Goal: Task Accomplishment & Management: Complete application form

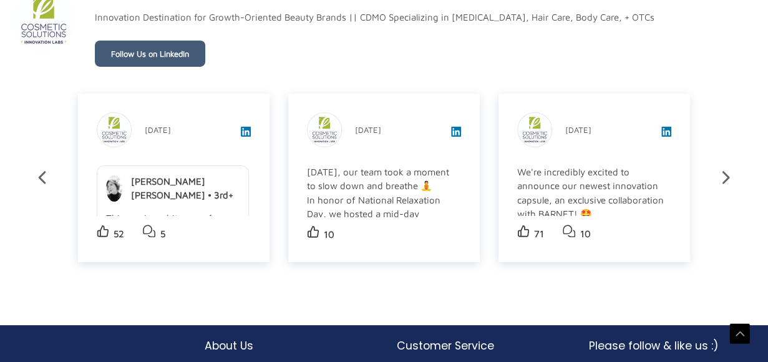
scroll to position [2160, 0]
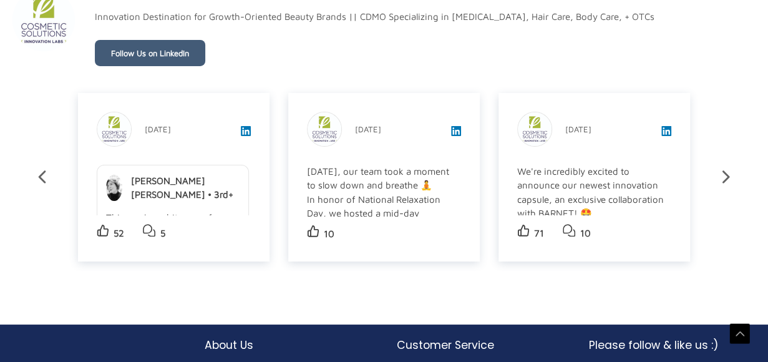
click at [106, 174] on div "Betti Ann Catino • 3rd+" at bounding box center [172, 188] width 133 height 28
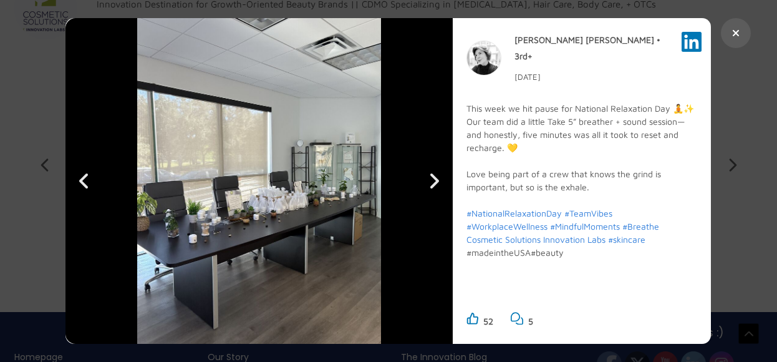
scroll to position [2164, 0]
click at [579, 129] on div "This week we hit pause for National Relaxation Day 🧘✨ Our team did a little Tak…" at bounding box center [582, 202] width 231 height 201
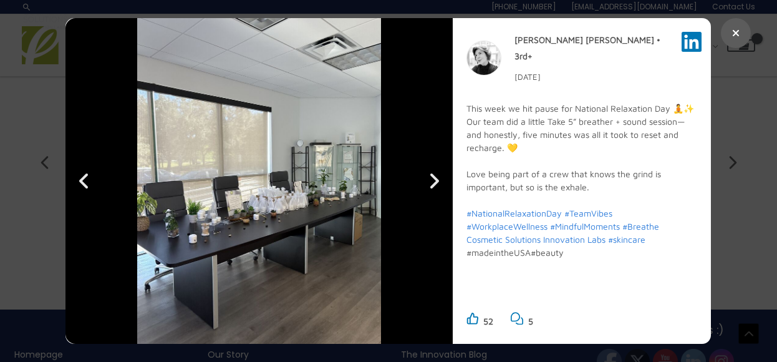
scroll to position [2149, 0]
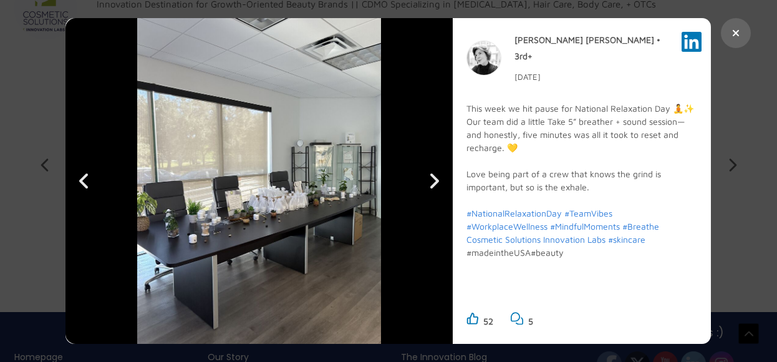
click at [732, 26] on button at bounding box center [737, 33] width 30 height 30
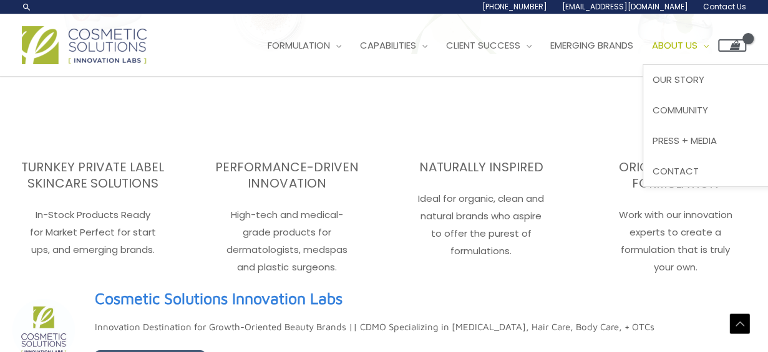
scroll to position [1834, 0]
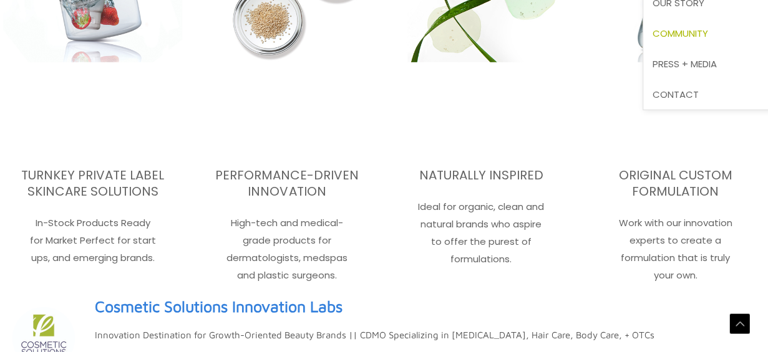
click at [707, 110] on ul "Our Story Community Press + Media Contact" at bounding box center [717, 49] width 150 height 123
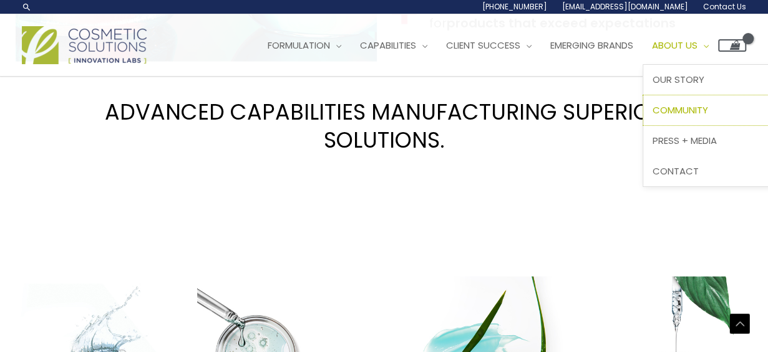
scroll to position [1397, 0]
click at [697, 172] on span "Contact" at bounding box center [675, 171] width 46 height 13
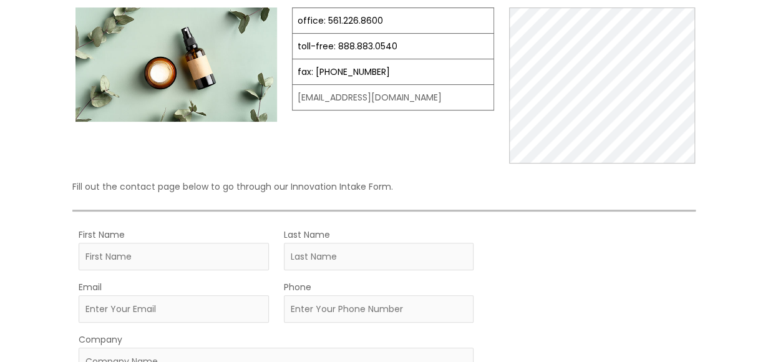
scroll to position [187, 0]
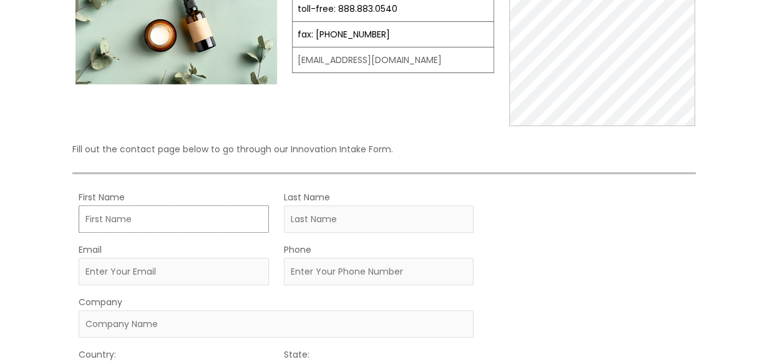
click at [207, 225] on input "First Name" at bounding box center [174, 218] width 190 height 27
type input "[PERSON_NAME]"
type input "Wolf"
type input "[EMAIL_ADDRESS][DOMAIN_NAME]"
type input "9178530904"
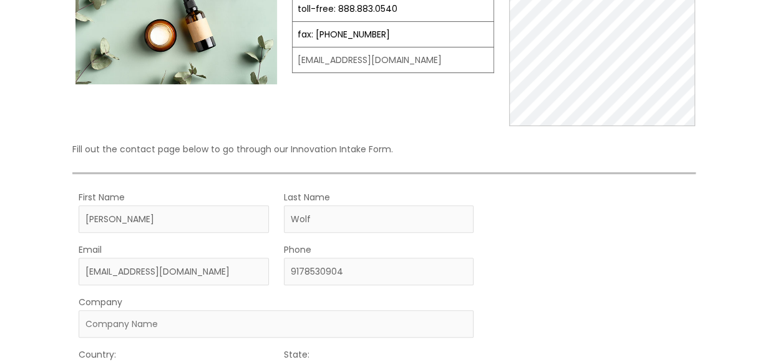
select select "[GEOGRAPHIC_DATA]"
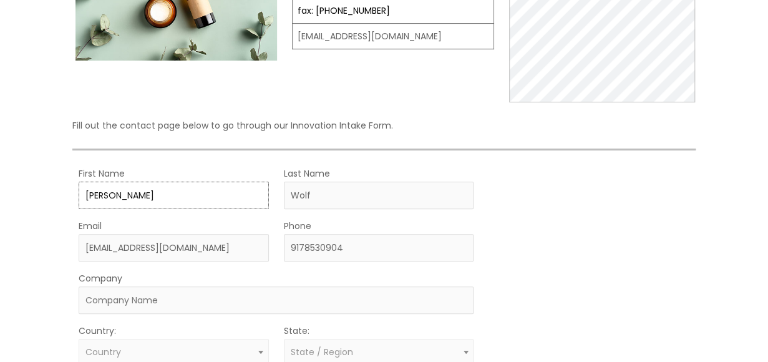
select select
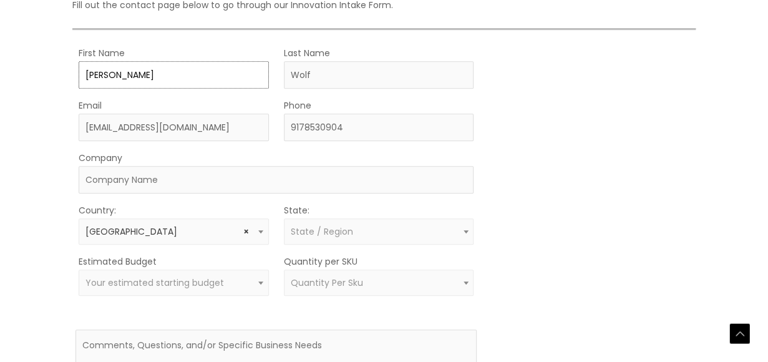
scroll to position [336, 0]
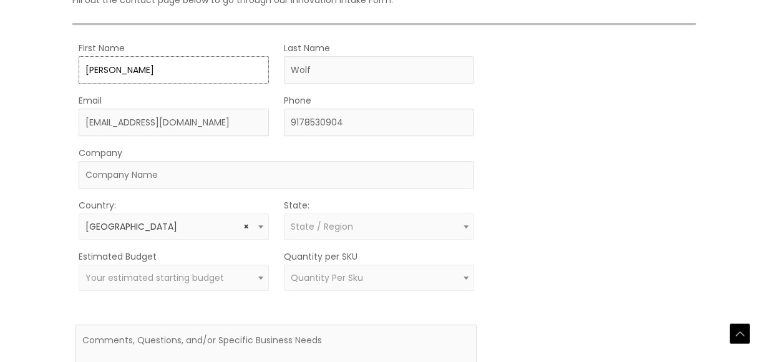
drag, startPoint x: 123, startPoint y: 68, endPoint x: 223, endPoint y: 69, distance: 99.2
click at [223, 69] on input "[PERSON_NAME]" at bounding box center [174, 69] width 190 height 27
type input "[PERSON_NAME]"
click at [651, 175] on div "MOQ TRIGGER STEP 2 TRIGGER" at bounding box center [591, 247] width 201 height 415
click at [174, 175] on input "Company" at bounding box center [276, 174] width 395 height 27
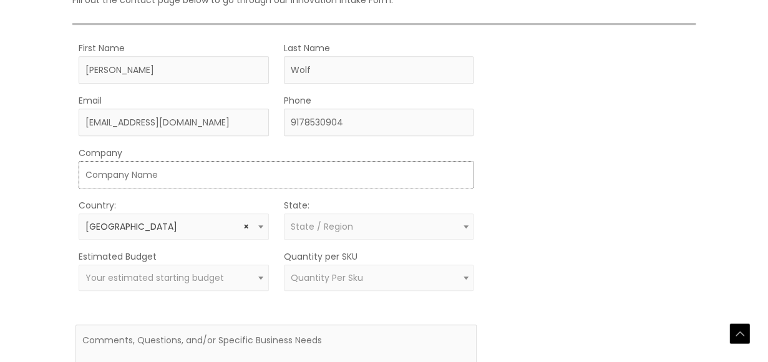
type input "Wolf Search & Recruitment"
select select "[US_STATE]"
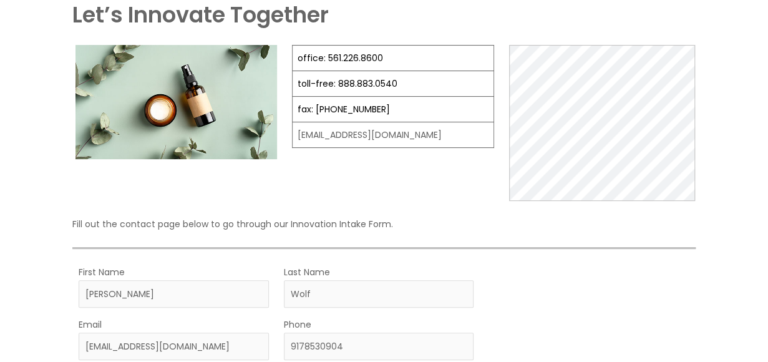
scroll to position [0, 0]
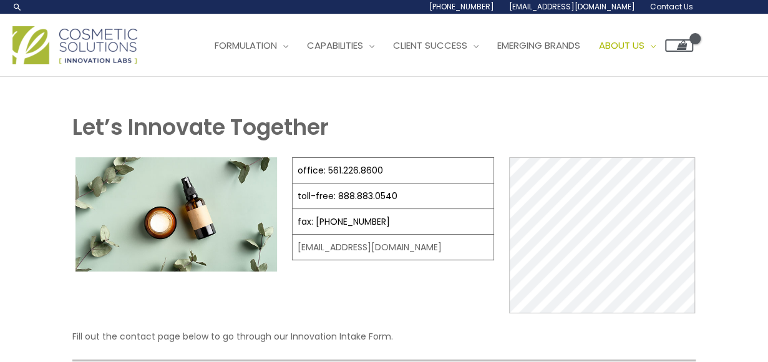
click at [670, 6] on span "Contact Us" at bounding box center [671, 6] width 43 height 11
select select
